Goal: Transaction & Acquisition: Purchase product/service

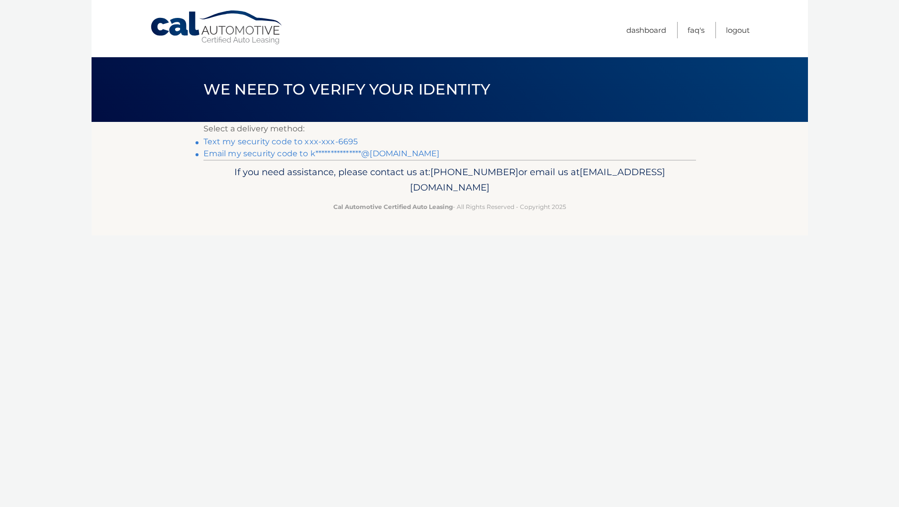
click at [345, 141] on link "Text my security code to xxx-xxx-6695" at bounding box center [281, 141] width 155 height 9
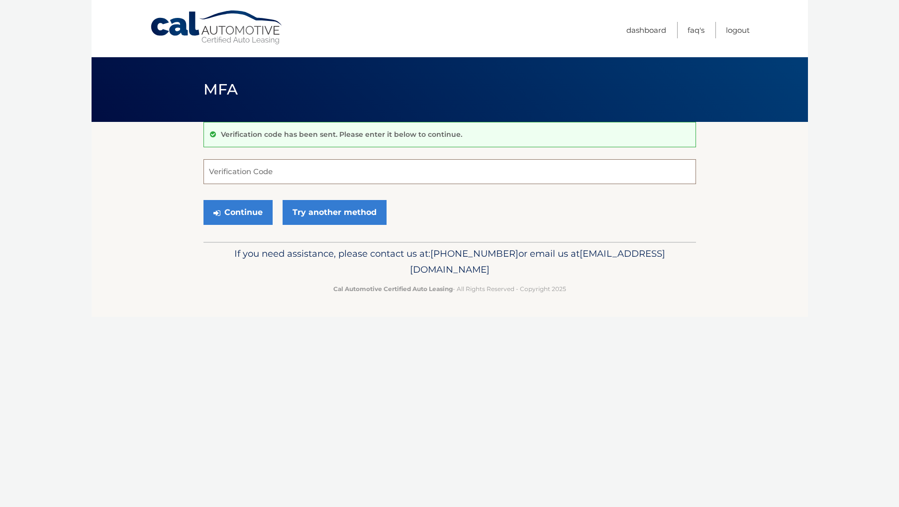
click at [339, 170] on input "Verification Code" at bounding box center [450, 171] width 493 height 25
click at [341, 179] on input "Verification Code" at bounding box center [450, 171] width 493 height 25
type input "868535"
click at [245, 223] on button "Continue" at bounding box center [238, 212] width 69 height 25
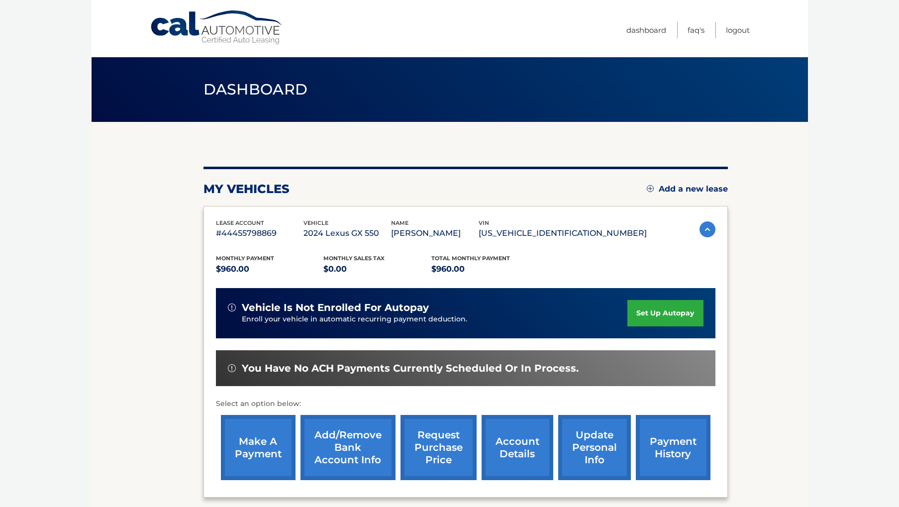
click at [267, 447] on link "make a payment" at bounding box center [258, 447] width 75 height 65
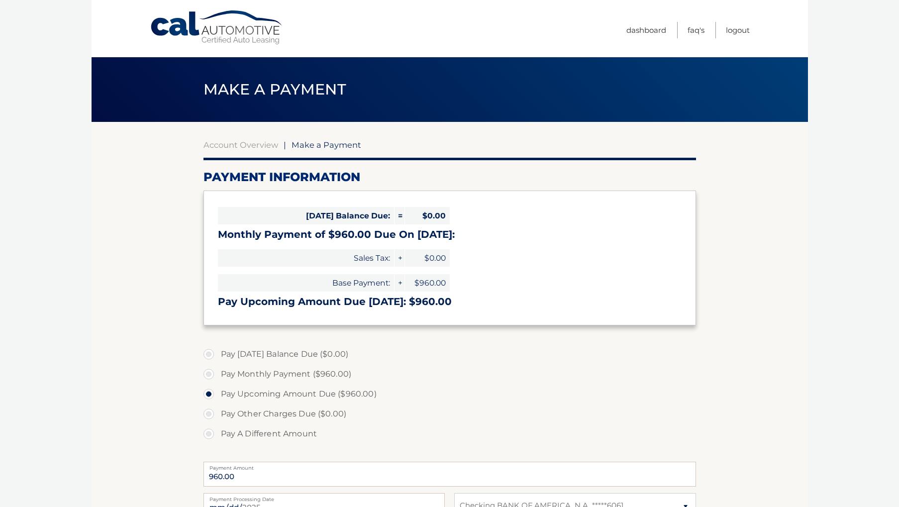
select select "ZjY4MWVkNTUtNWQzYi00OTMxLWI3ZGEtNjYzZDg2Mzg1OGQ1"
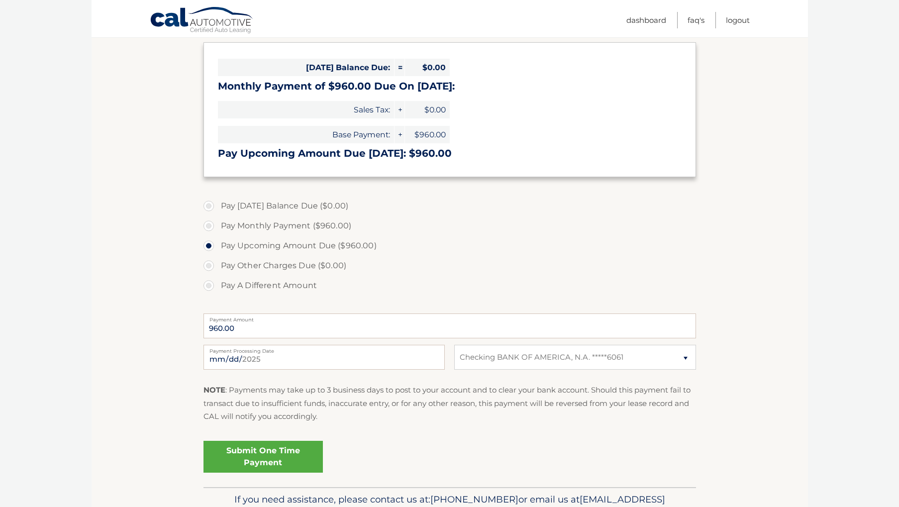
scroll to position [154, 0]
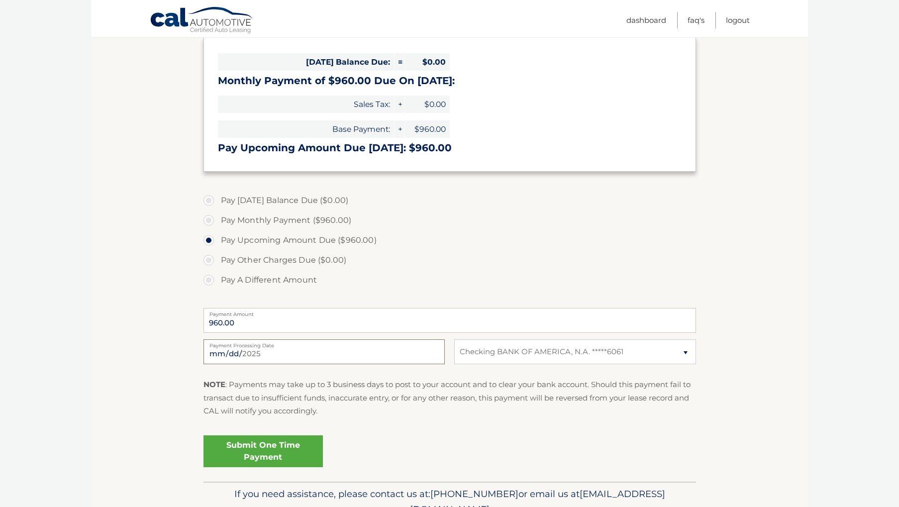
click at [298, 351] on input "2025-08-13" at bounding box center [324, 351] width 241 height 25
type input "2025-08-22"
click at [256, 458] on link "Submit One Time Payment" at bounding box center [263, 451] width 119 height 32
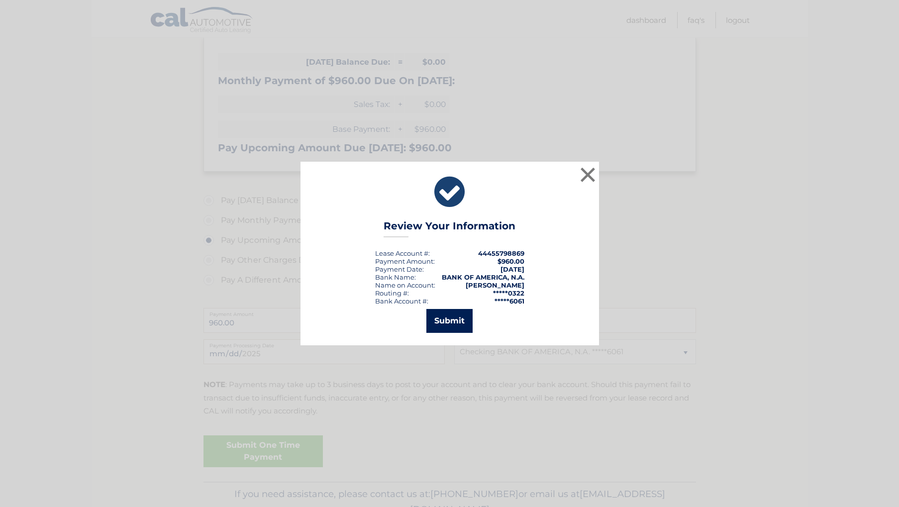
click at [446, 323] on button "Submit" at bounding box center [449, 321] width 46 height 24
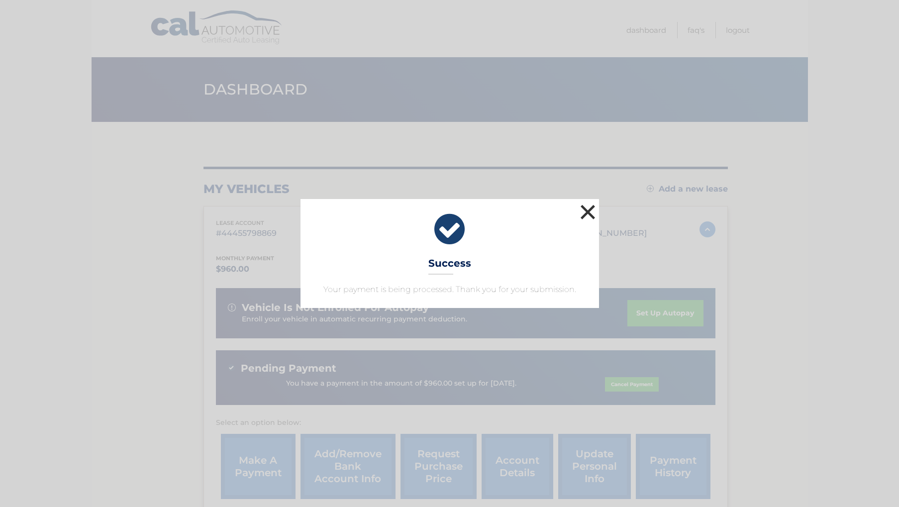
click at [589, 215] on button "×" at bounding box center [588, 212] width 20 height 20
